Goal: Transaction & Acquisition: Obtain resource

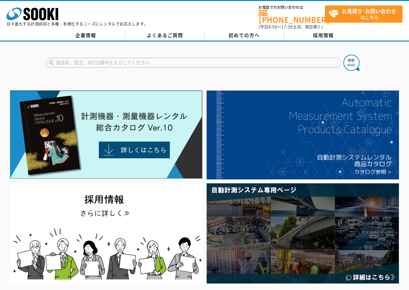
click at [119, 58] on input "text" at bounding box center [193, 63] width 295 height 10
type input "よろずや"
click at [344, 55] on button at bounding box center [352, 63] width 16 height 16
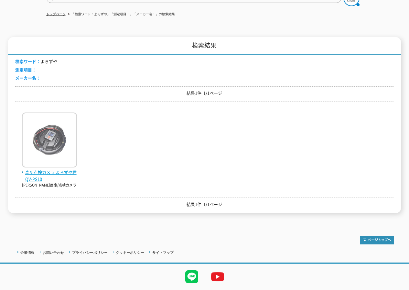
click at [47, 144] on img at bounding box center [49, 141] width 55 height 57
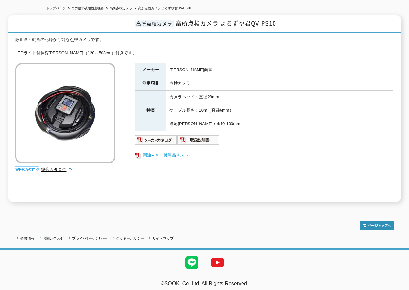
click at [176, 151] on link "関連PDF1 付属品リスト" at bounding box center [264, 155] width 259 height 8
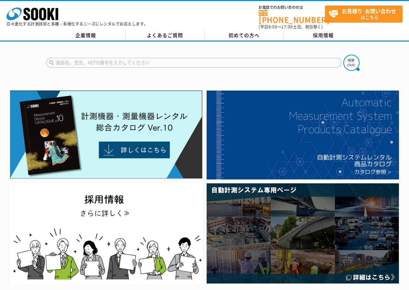
click at [105, 61] on input "text" at bounding box center [193, 63] width 295 height 10
type input "VJ-ADV"
